Goal: Use online tool/utility: Utilize a website feature to perform a specific function

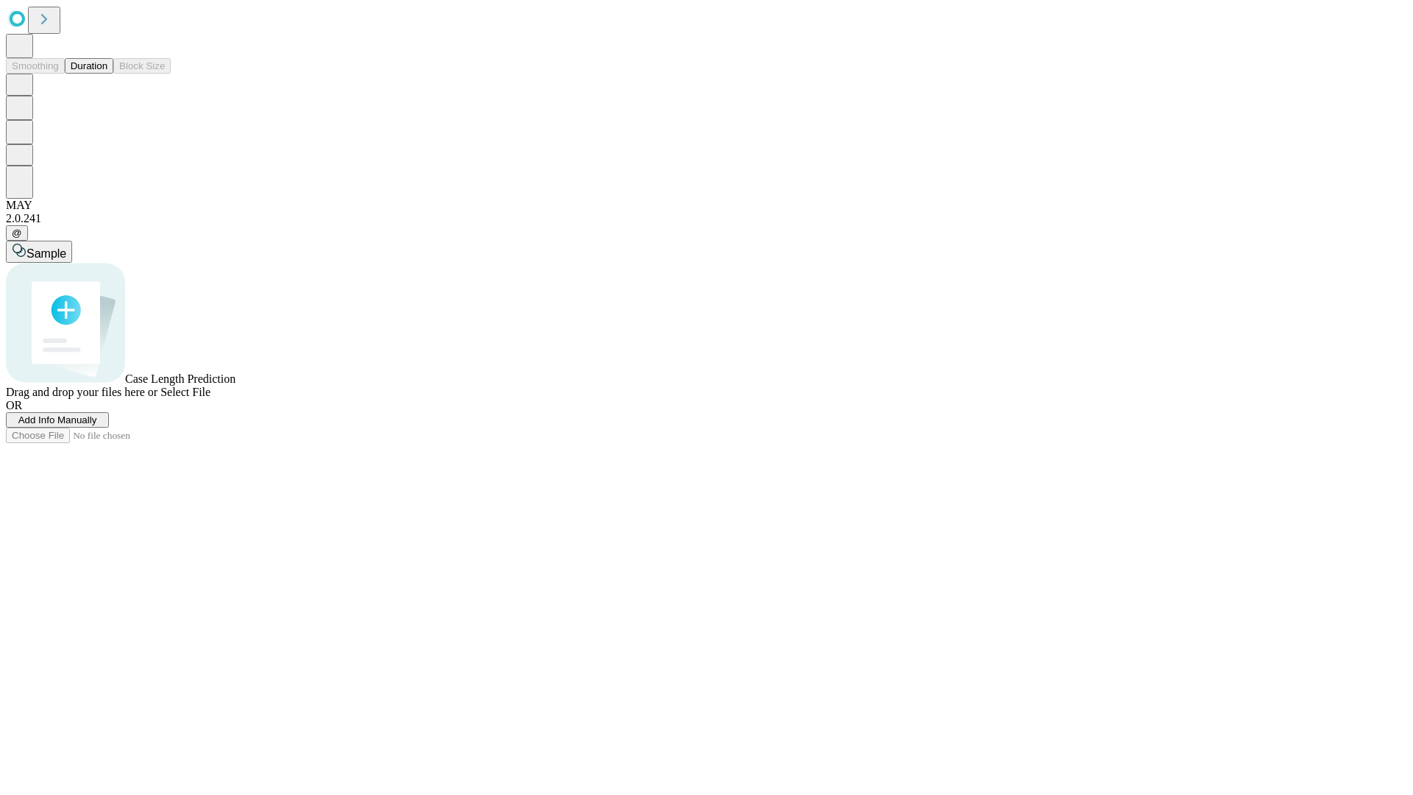
click at [107, 74] on button "Duration" at bounding box center [89, 65] width 49 height 15
click at [210, 398] on span "Select File" at bounding box center [185, 392] width 50 height 13
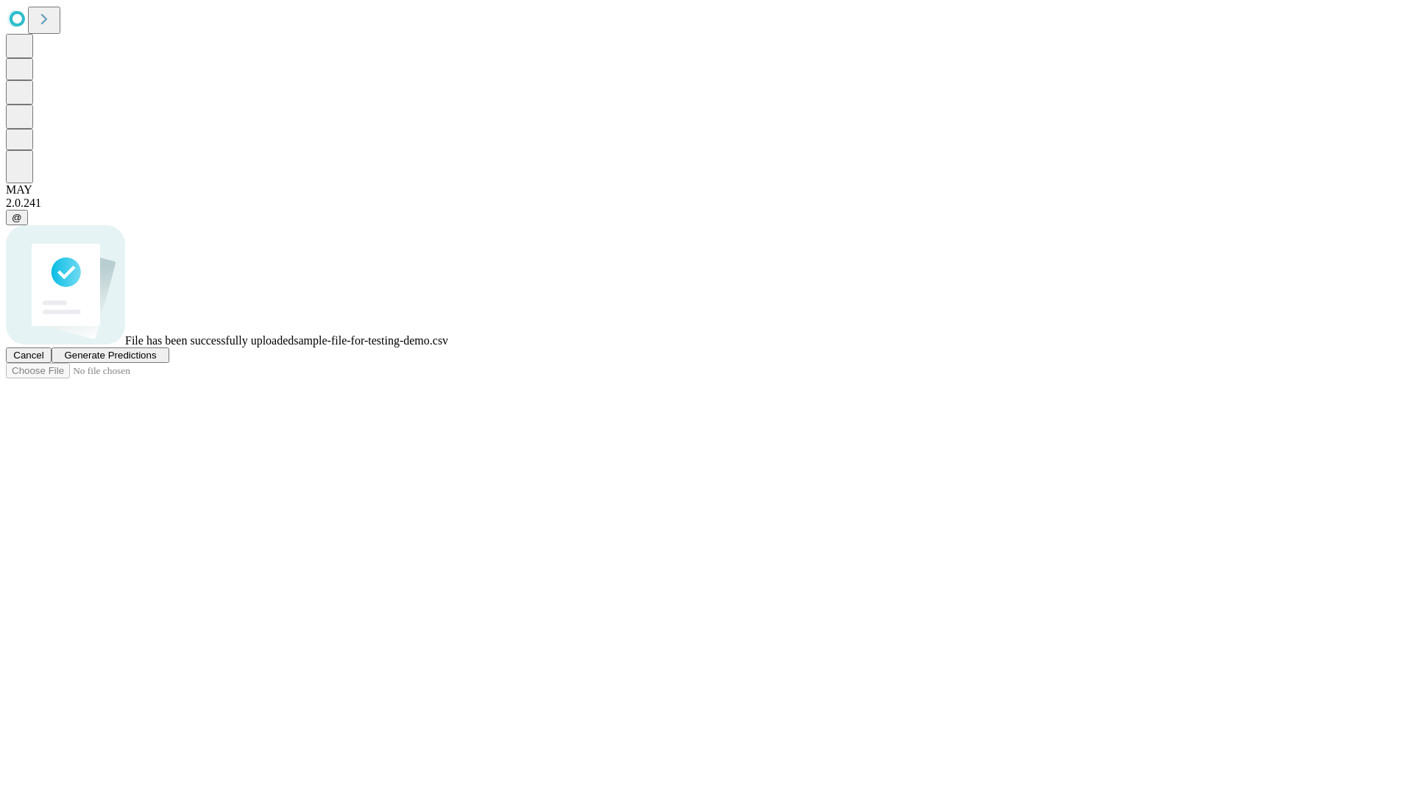
click at [156, 361] on span "Generate Predictions" at bounding box center [110, 355] width 92 height 11
